Goal: Transaction & Acquisition: Book appointment/travel/reservation

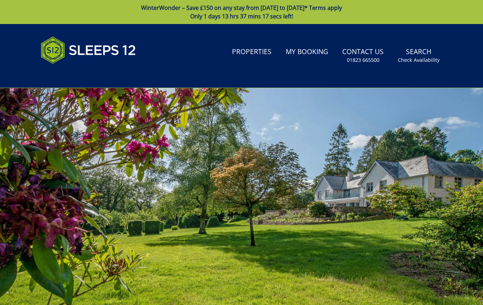
click at [253, 47] on link "Properties" at bounding box center [251, 52] width 45 height 16
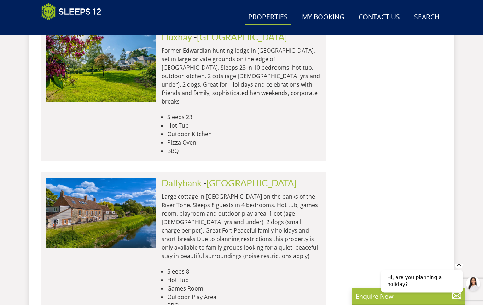
scroll to position [3020, 0]
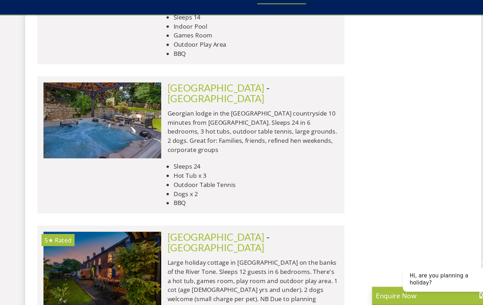
scroll to position [5783, 0]
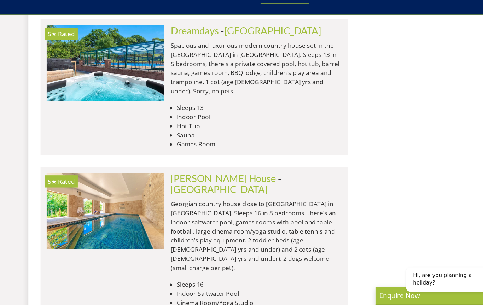
scroll to position [8648, 0]
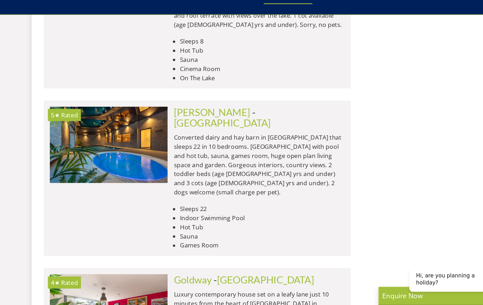
scroll to position [11479, 0]
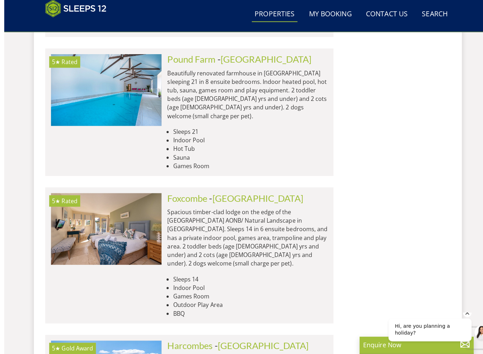
scroll to position [11882, 0]
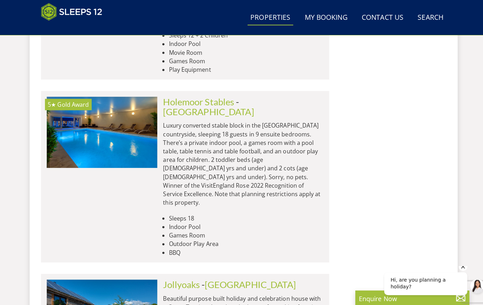
click at [438, 19] on link "Search Check Availability" at bounding box center [426, 18] width 31 height 16
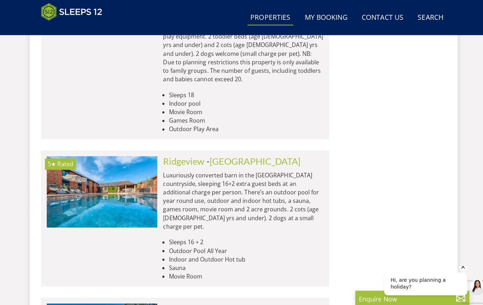
scroll to position [0, 0]
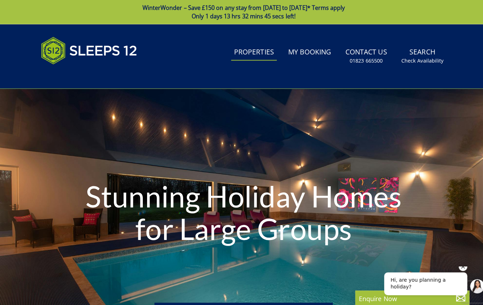
click at [425, 59] on small "Check Availability" at bounding box center [419, 60] width 42 height 7
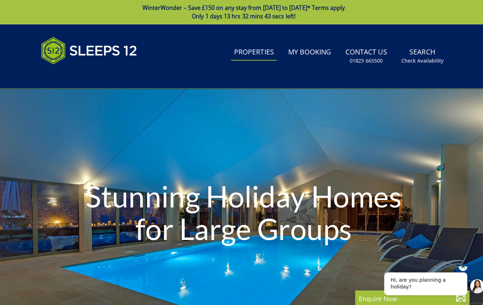
click at [265, 54] on link "Properties" at bounding box center [251, 52] width 45 height 16
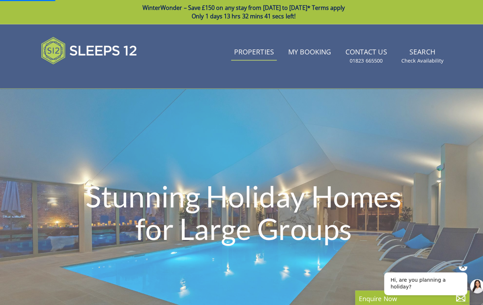
click at [270, 60] on link "Properties" at bounding box center [251, 52] width 45 height 16
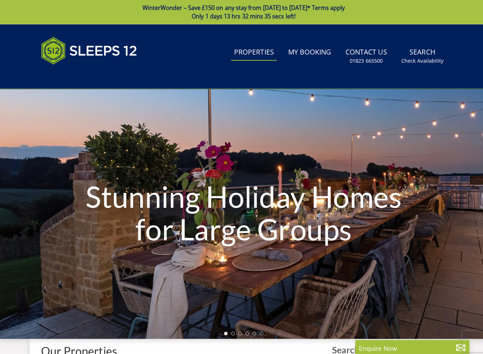
click at [267, 57] on link "Properties" at bounding box center [251, 52] width 45 height 16
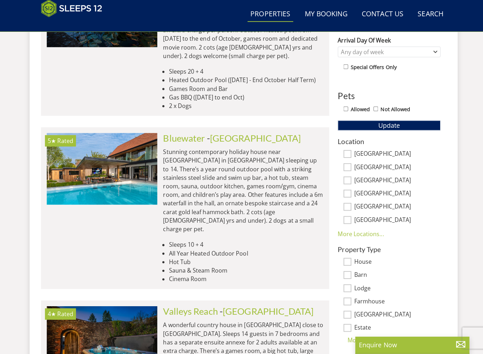
scroll to position [369, 0]
click at [348, 152] on input "[GEOGRAPHIC_DATA]" at bounding box center [345, 156] width 8 height 8
checkbox input "true"
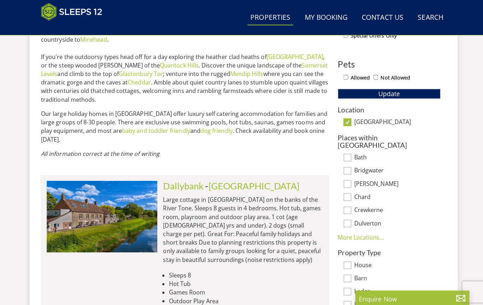
scroll to position [400, 0]
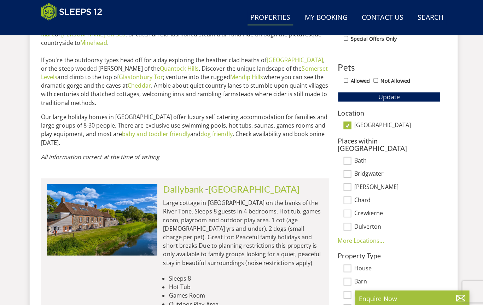
click at [404, 97] on button "Update" at bounding box center [386, 96] width 102 height 10
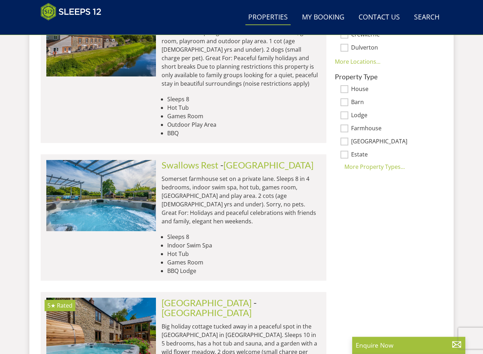
scroll to position [577, 0]
click at [348, 86] on div "House" at bounding box center [386, 90] width 102 height 8
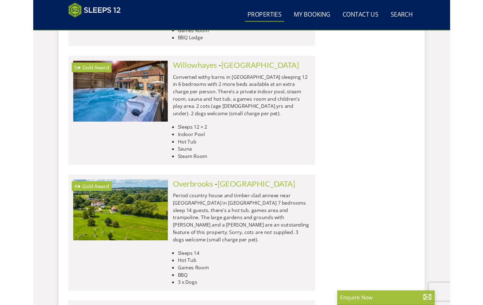
scroll to position [2685, 0]
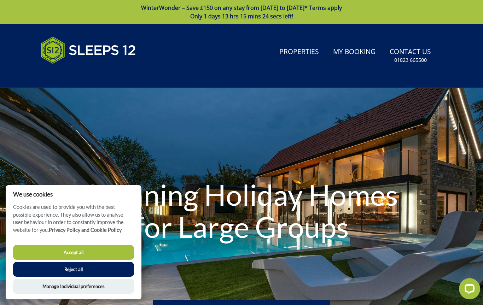
click at [314, 53] on link "Properties" at bounding box center [299, 52] width 45 height 16
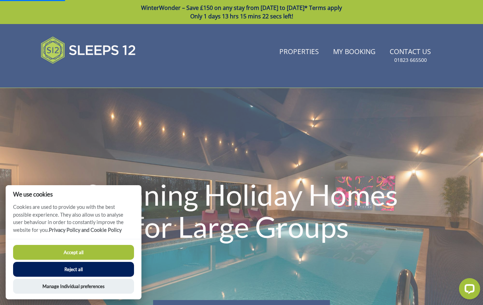
click at [108, 255] on button "Accept all" at bounding box center [73, 252] width 121 height 15
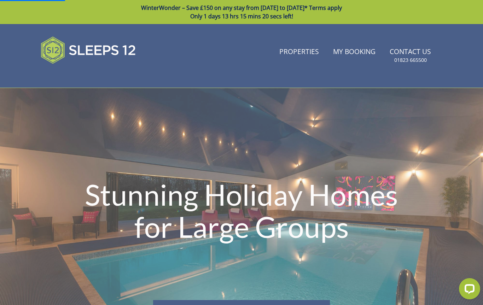
click at [311, 52] on link "Properties" at bounding box center [299, 52] width 45 height 16
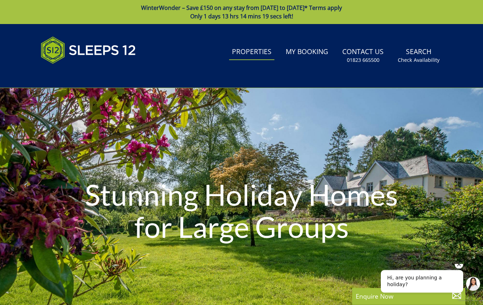
click at [431, 49] on link "Search Check Availability" at bounding box center [418, 55] width 47 height 23
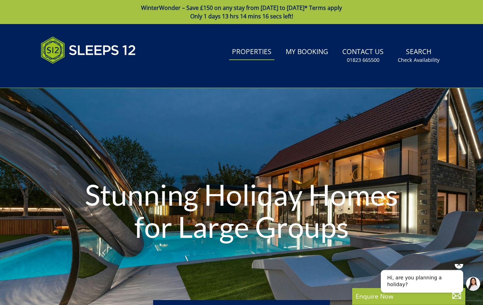
click at [431, 57] on small "Check Availability" at bounding box center [419, 60] width 42 height 7
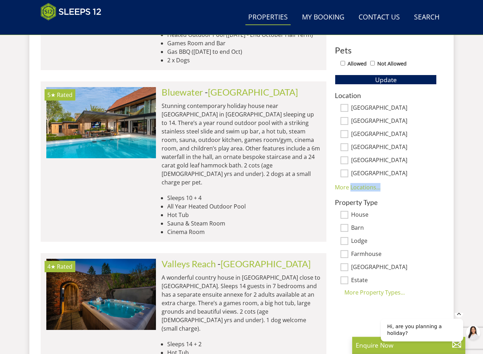
scroll to position [415, 0]
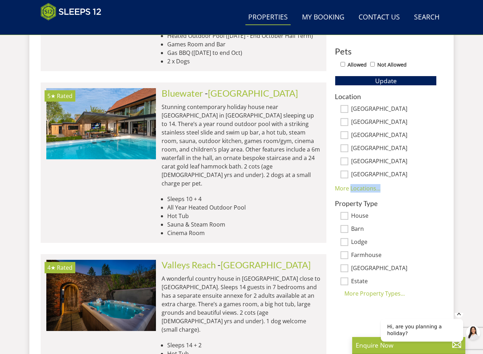
click at [415, 187] on div "Location Somerset Devon Wiltshire Gloucestershire Bristol Nottinghamshire More …" at bounding box center [386, 143] width 102 height 100
click at [405, 212] on label "House" at bounding box center [394, 216] width 86 height 8
click at [348, 212] on input "House" at bounding box center [345, 216] width 8 height 8
checkbox input "true"
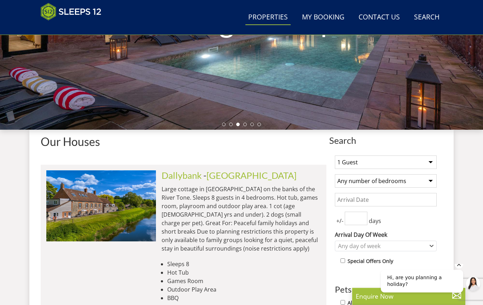
scroll to position [177, 0]
